Goal: Task Accomplishment & Management: Manage account settings

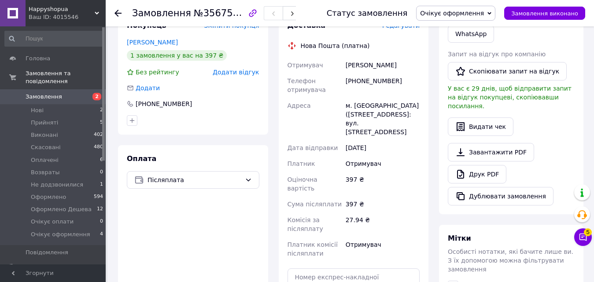
scroll to position [264, 0]
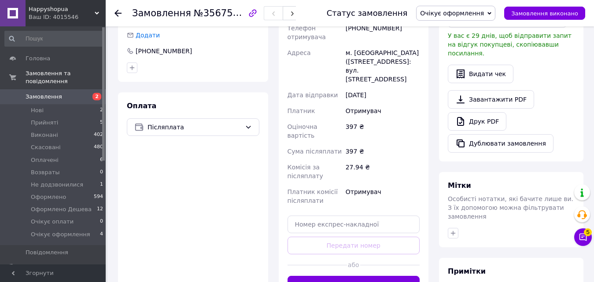
click at [366, 276] on button "Згенерувати ЕН" at bounding box center [354, 285] width 133 height 18
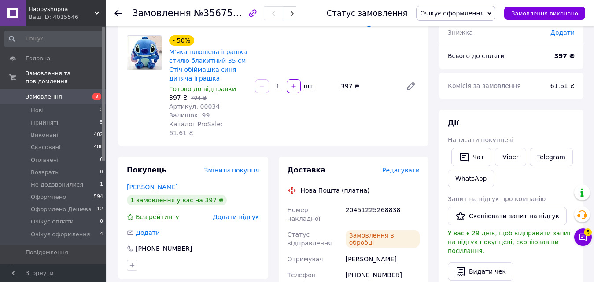
scroll to position [0, 0]
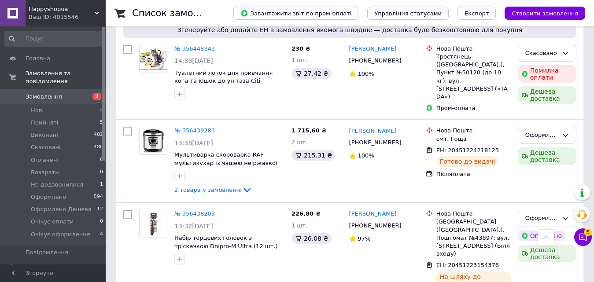
scroll to position [2247, 0]
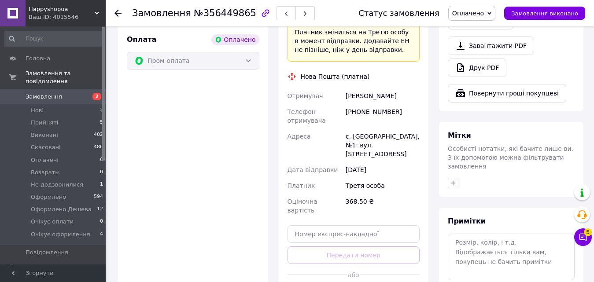
scroll to position [353, 0]
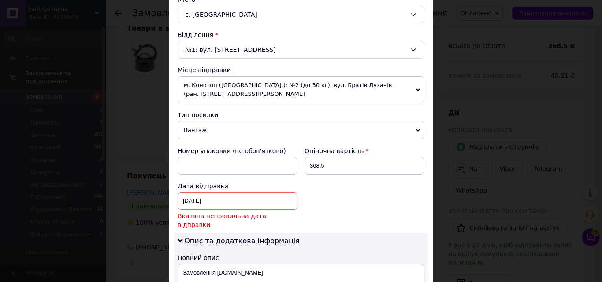
scroll to position [264, 0]
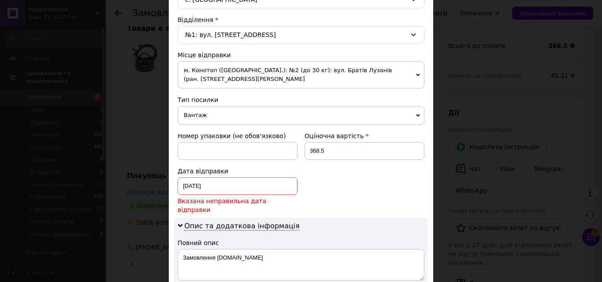
click at [246, 188] on div "09.08.2025 < 2025 > < Август > Пн Вт Ср Чт Пт Сб Вс 28 29 30 31 1 2 3 4 5 6 7 8…" at bounding box center [238, 187] width 120 height 18
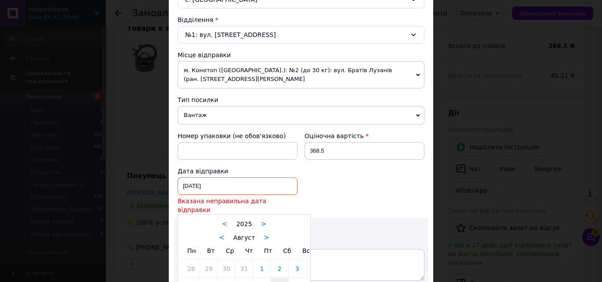
scroll to position [308, 0]
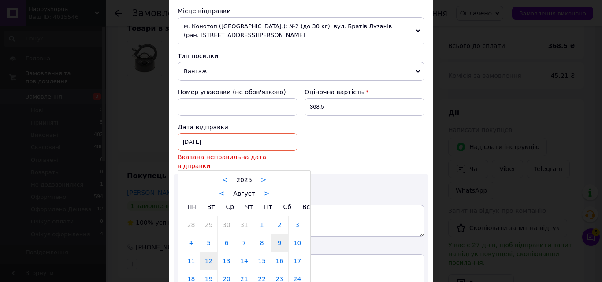
click at [206, 254] on link "12" at bounding box center [208, 261] width 17 height 18
type input "12.08.2025"
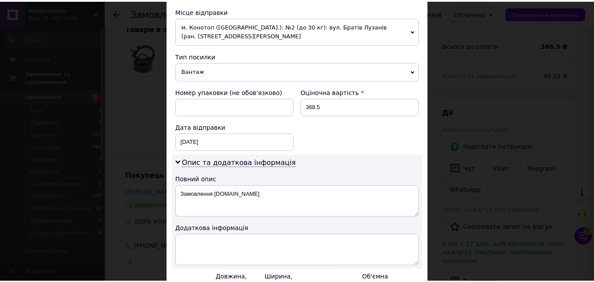
scroll to position [397, 0]
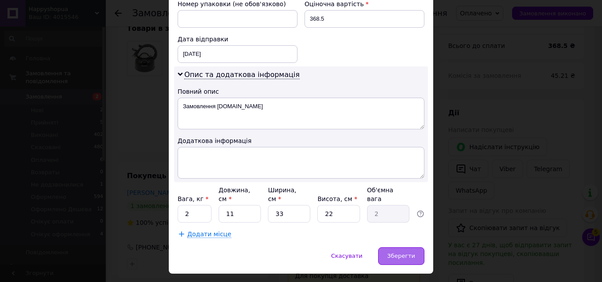
click at [405, 253] on span "Зберегти" at bounding box center [401, 256] width 28 height 7
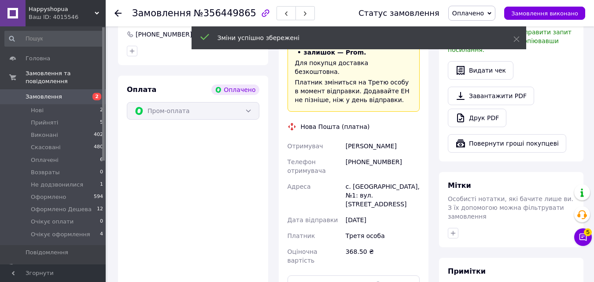
scroll to position [353, 0]
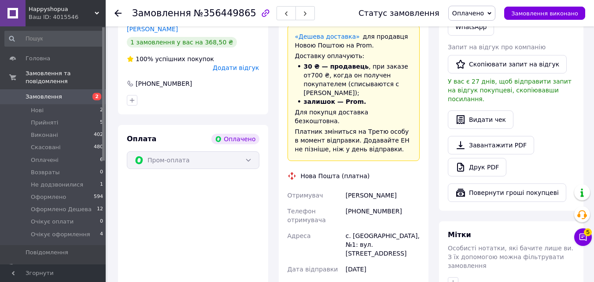
scroll to position [220, 0]
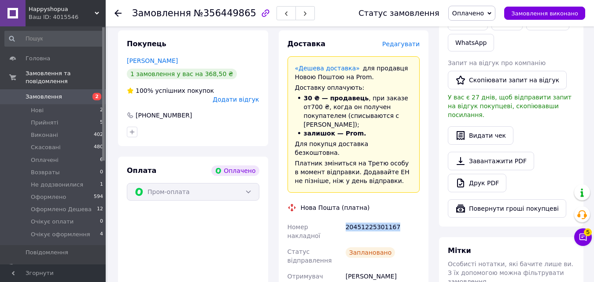
drag, startPoint x: 347, startPoint y: 192, endPoint x: 393, endPoint y: 193, distance: 45.4
click at [393, 219] on div "20451225301167" at bounding box center [383, 231] width 78 height 25
copy div "20451225301167"
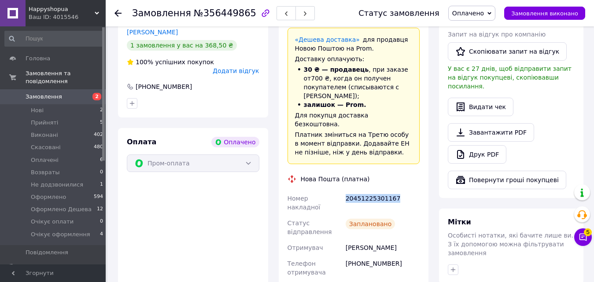
scroll to position [264, 0]
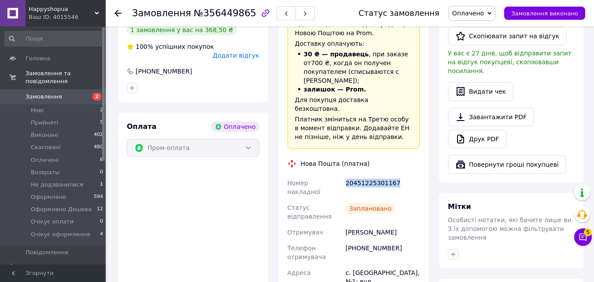
drag, startPoint x: 382, startPoint y: 189, endPoint x: 411, endPoint y: 189, distance: 29.5
click at [411, 225] on div "Цыганенко Александр" at bounding box center [383, 233] width 78 height 16
drag, startPoint x: 343, startPoint y: 188, endPoint x: 404, endPoint y: 191, distance: 60.9
click at [411, 193] on div "Номер накладної 20451225301167 Статус відправлення Заплановано Отримувач Цыгане…" at bounding box center [354, 265] width 136 height 180
copy div "Отримувач Цыганенко Александр"
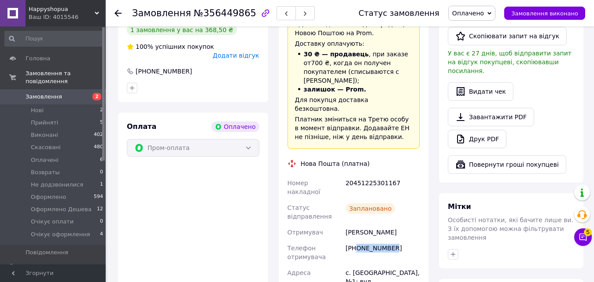
drag, startPoint x: 357, startPoint y: 203, endPoint x: 400, endPoint y: 204, distance: 42.3
click at [400, 241] on div "+380673666663" at bounding box center [383, 253] width 78 height 25
copy div "0673666663"
click at [470, 15] on span "Оплачено" at bounding box center [469, 13] width 32 height 7
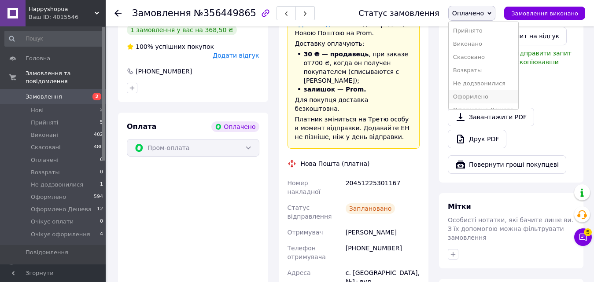
click at [491, 95] on li "Оформлено" at bounding box center [484, 96] width 70 height 13
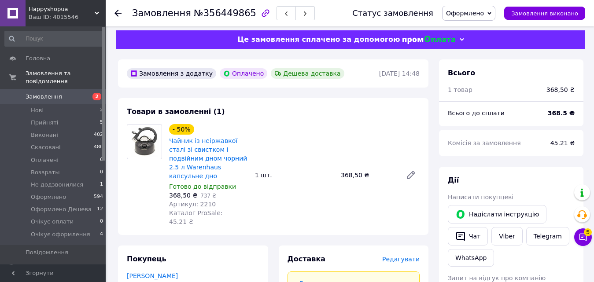
scroll to position [0, 0]
